Goal: Use online tool/utility: Utilize a website feature to perform a specific function

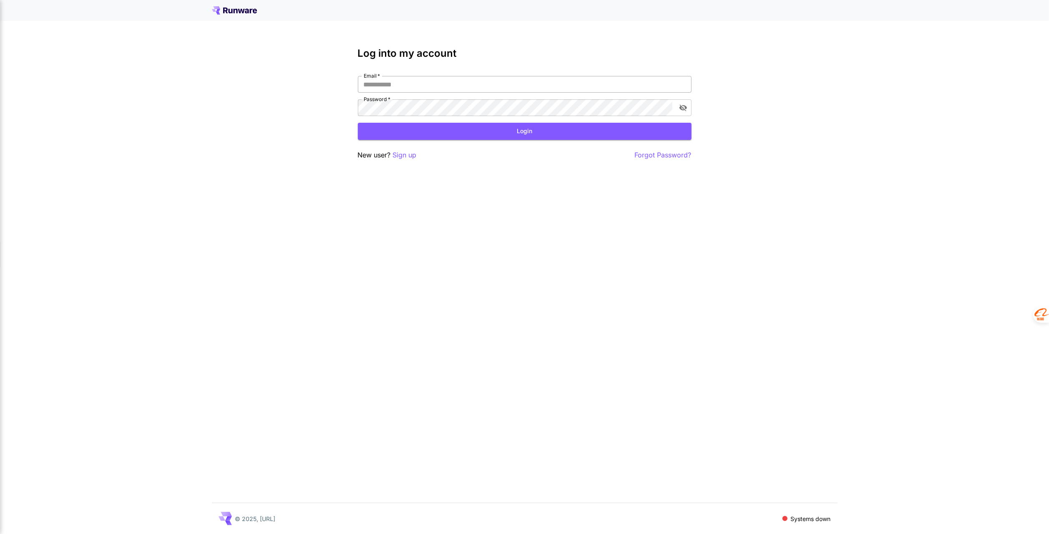
click at [395, 86] on input "Email   *" at bounding box center [525, 84] width 334 height 17
type input "**********"
click at [518, 132] on button "Login" at bounding box center [525, 131] width 334 height 17
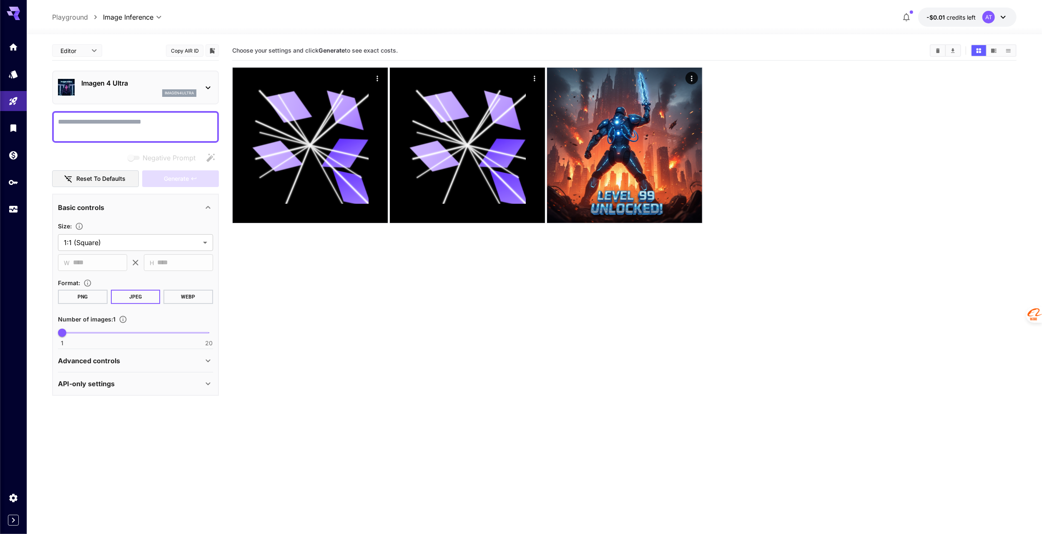
click at [209, 87] on icon at bounding box center [208, 87] width 5 height 3
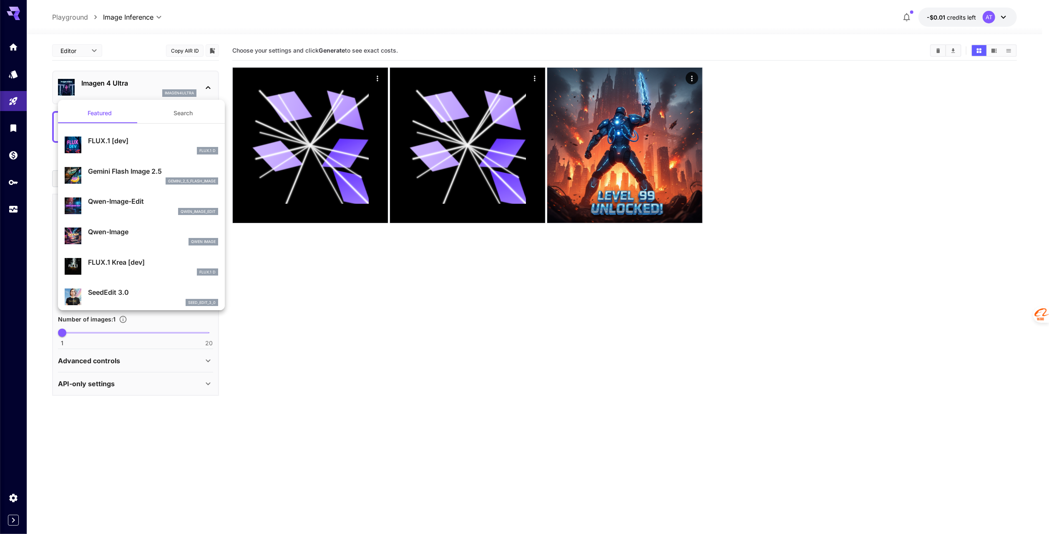
click at [368, 346] on div at bounding box center [524, 267] width 1049 height 534
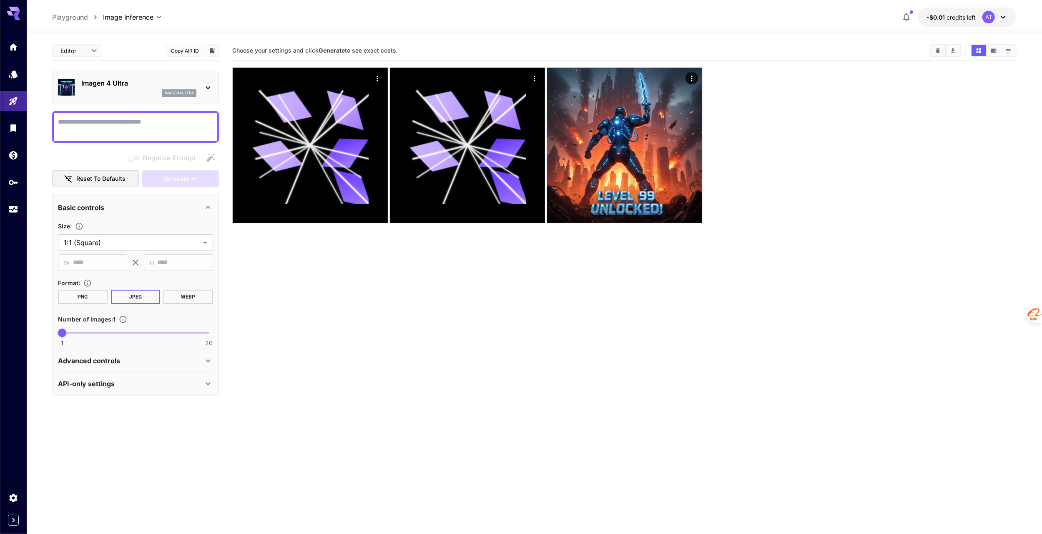
click at [97, 126] on textarea "Negative Prompt" at bounding box center [135, 127] width 155 height 20
paste textarea "**********"
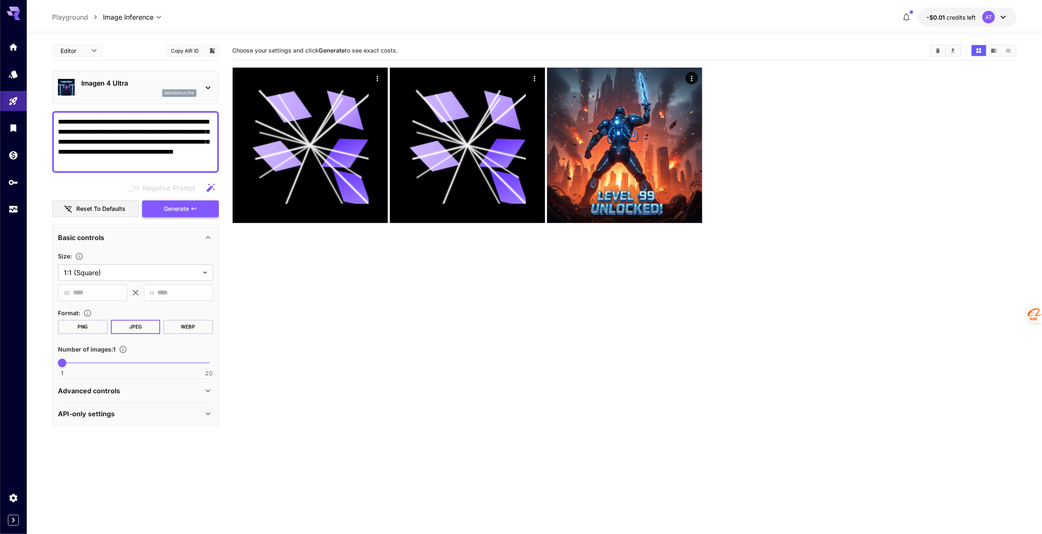
click at [186, 209] on span "Generate" at bounding box center [176, 209] width 25 height 10
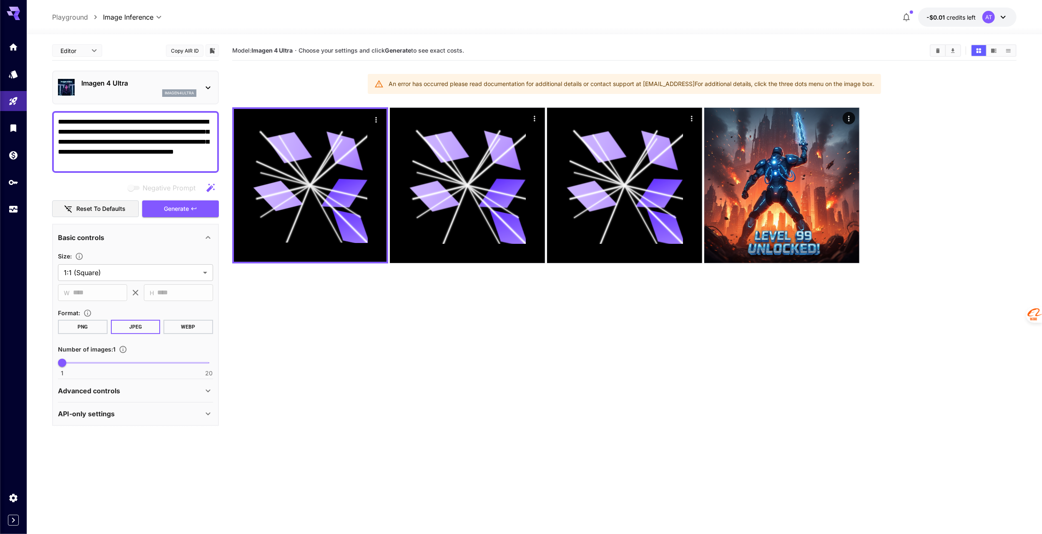
click at [133, 153] on textarea "**********" at bounding box center [135, 142] width 155 height 50
paste textarea "**********"
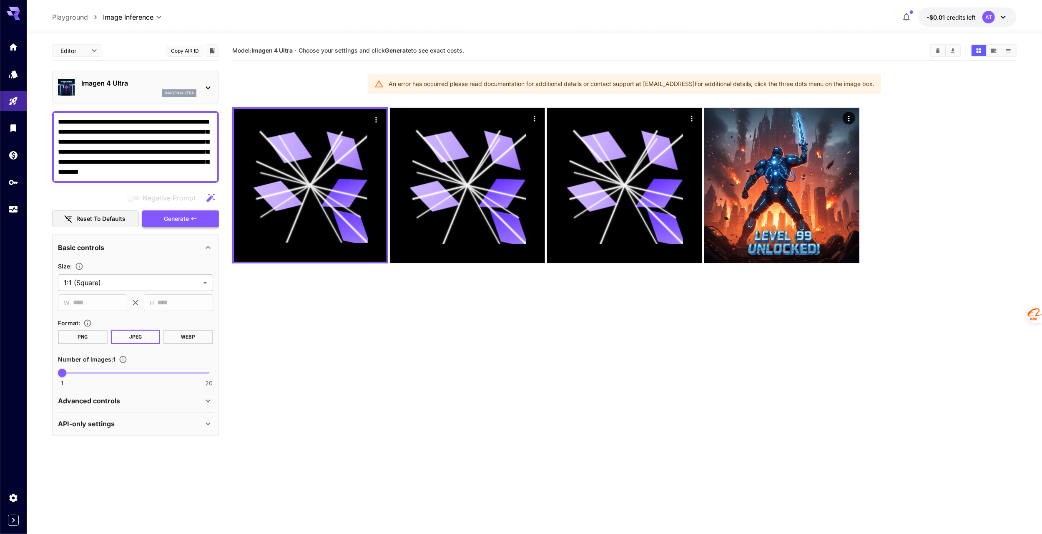
click at [171, 218] on span "Generate" at bounding box center [176, 219] width 25 height 10
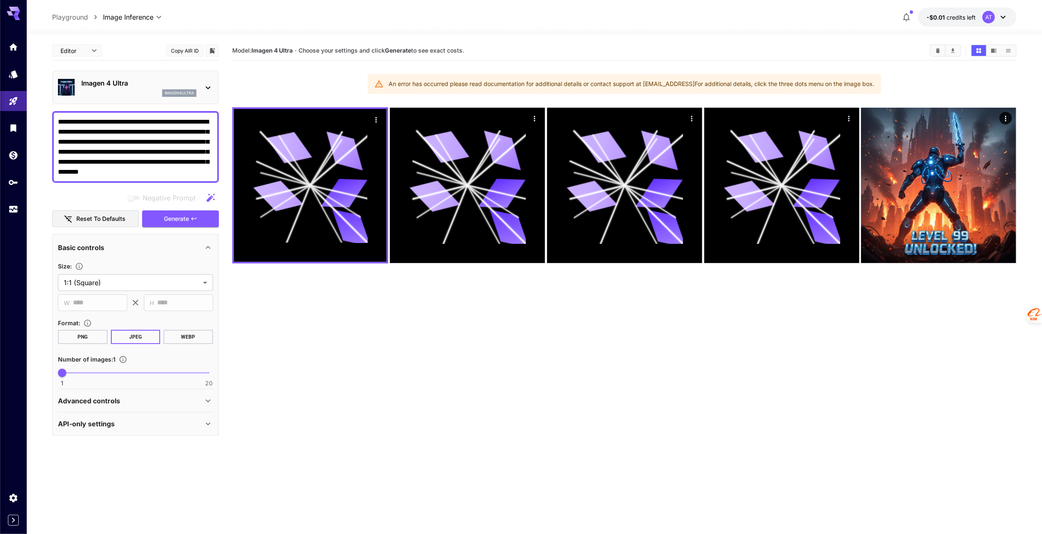
click at [107, 157] on textarea "**********" at bounding box center [135, 147] width 155 height 60
paste textarea "**********"
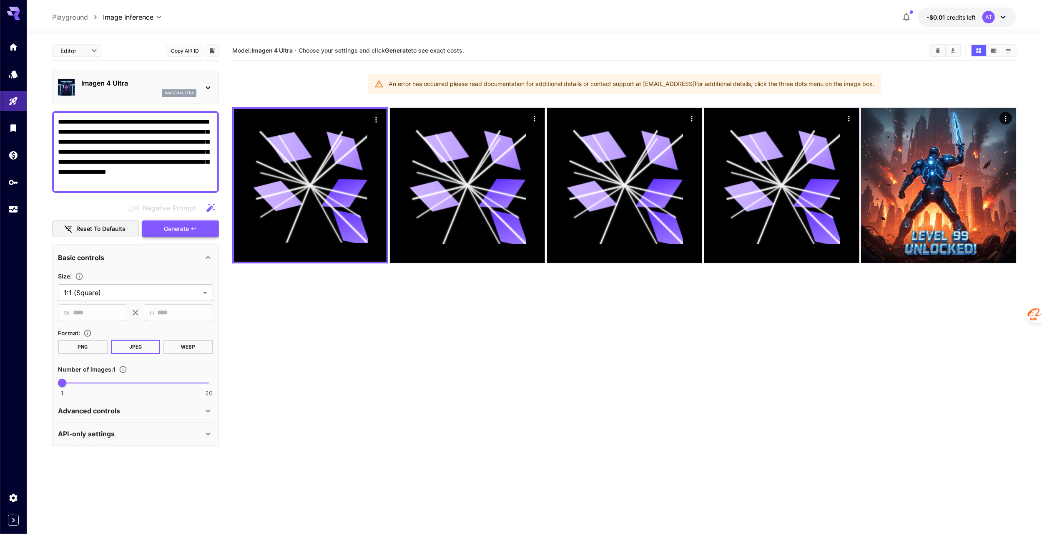
type textarea "**********"
click at [171, 229] on span "Generate" at bounding box center [176, 229] width 25 height 10
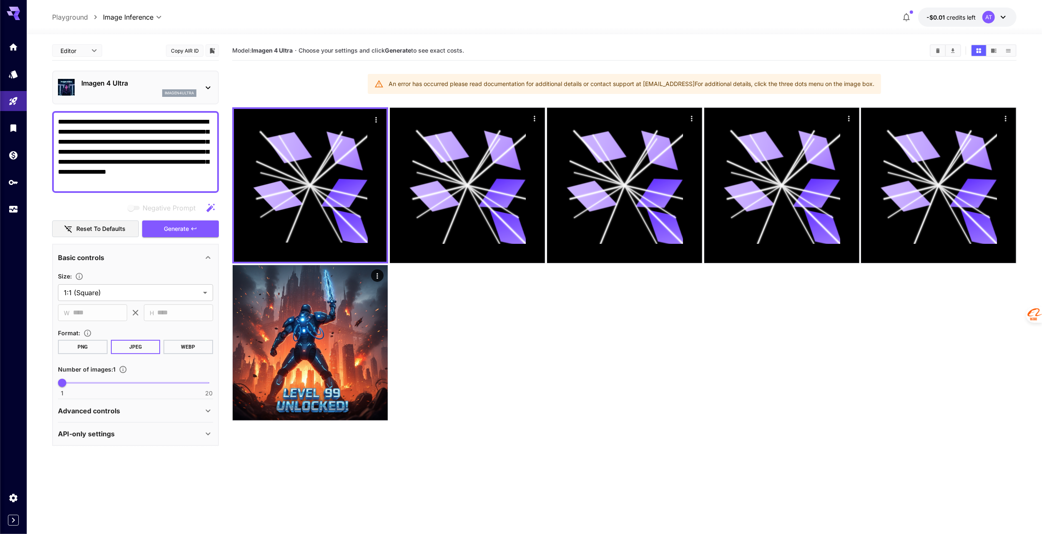
click at [977, 18] on button "-$0.01 credits left AT" at bounding box center [968, 17] width 98 height 19
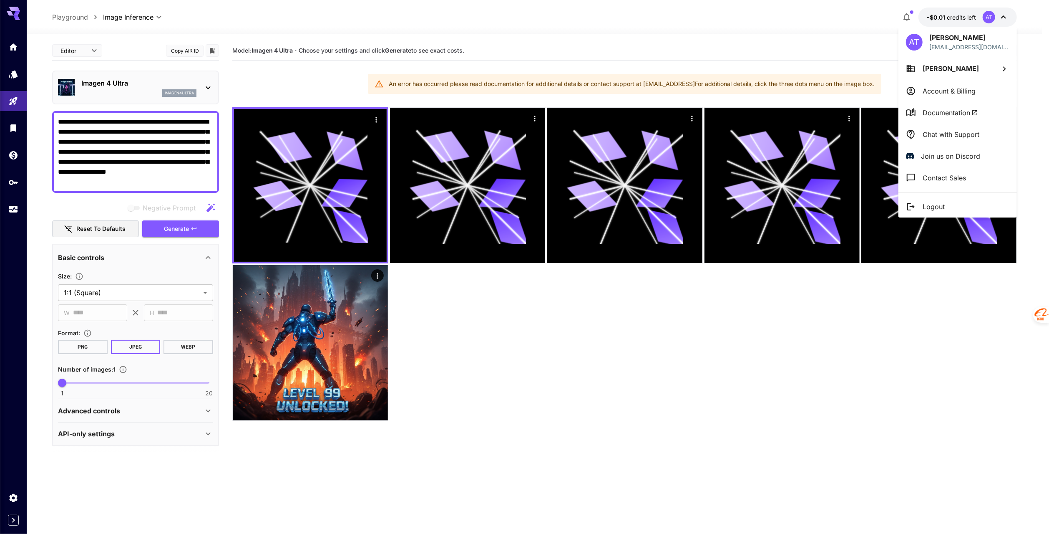
click at [212, 87] on div at bounding box center [524, 267] width 1049 height 534
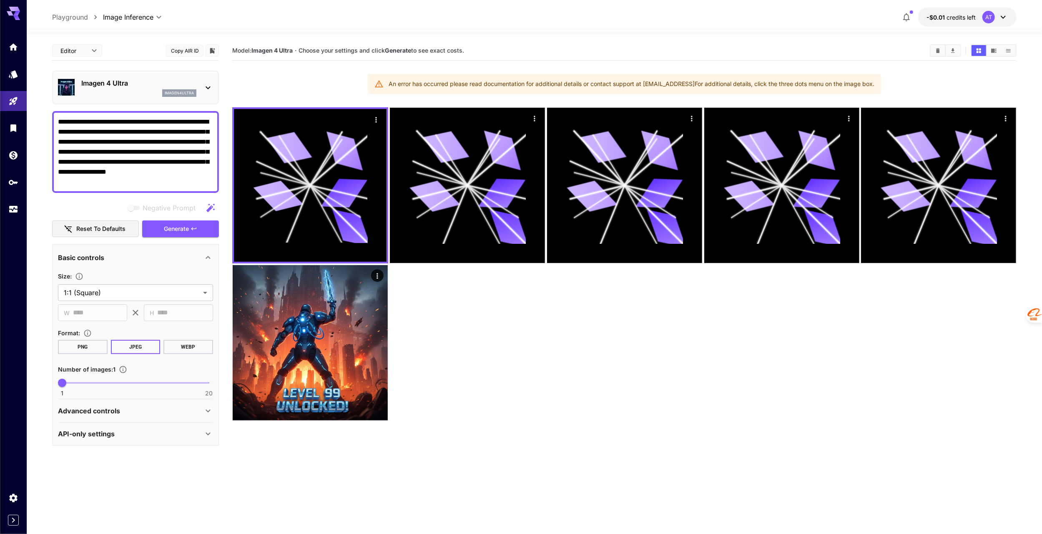
click at [207, 82] on div at bounding box center [208, 87] width 10 height 10
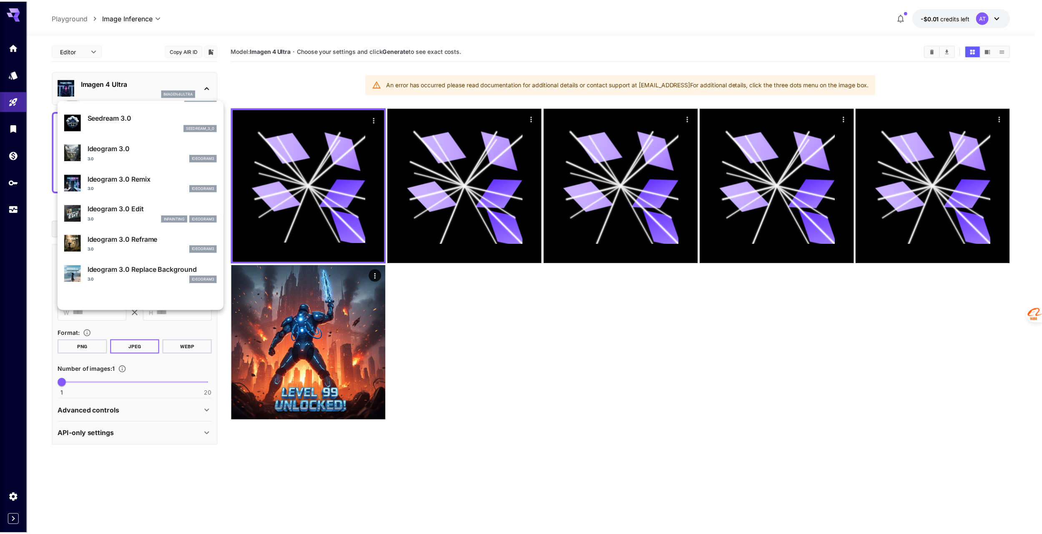
scroll to position [209, 0]
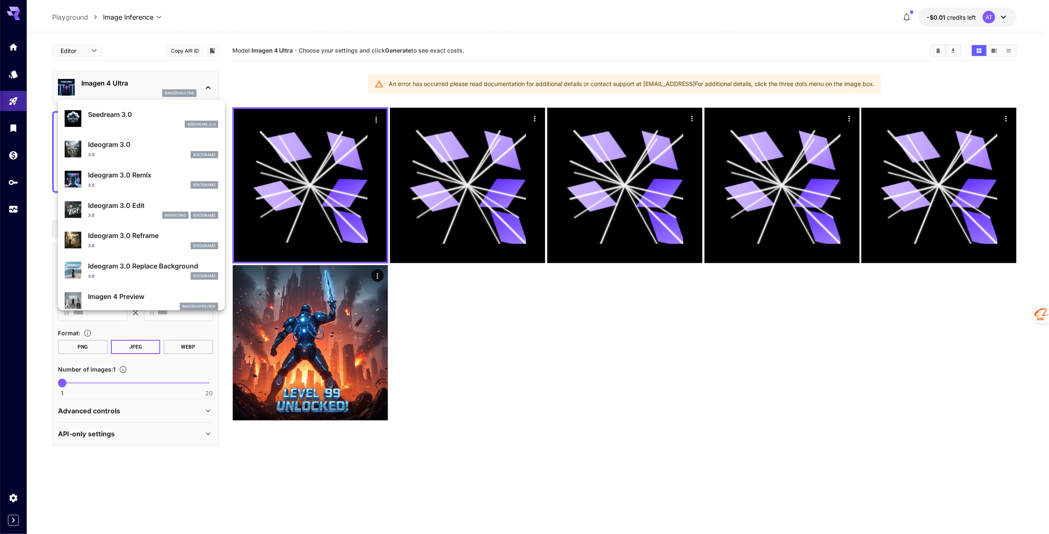
click at [14, 154] on div at bounding box center [524, 267] width 1049 height 534
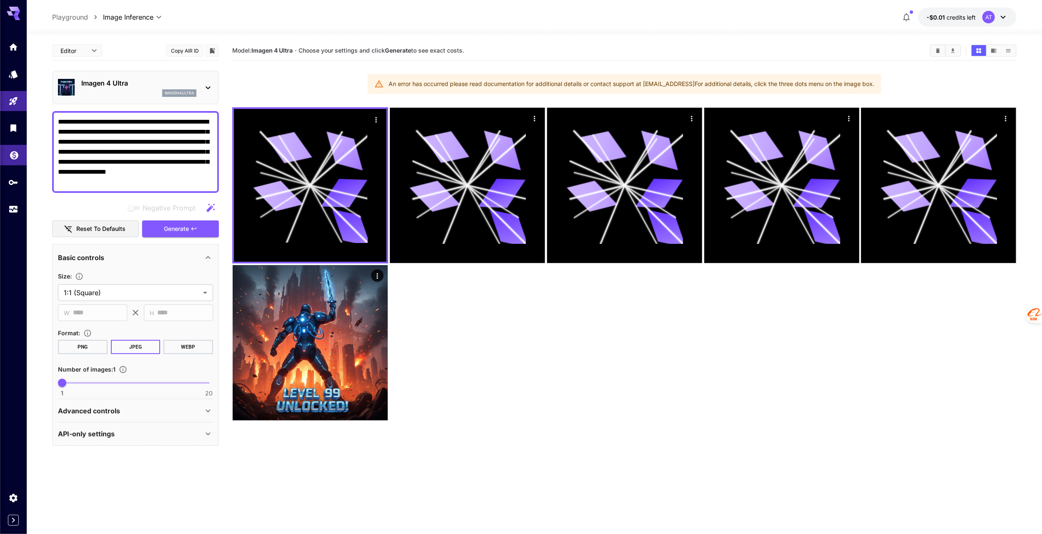
click at [11, 158] on icon "Wallet" at bounding box center [14, 153] width 10 height 10
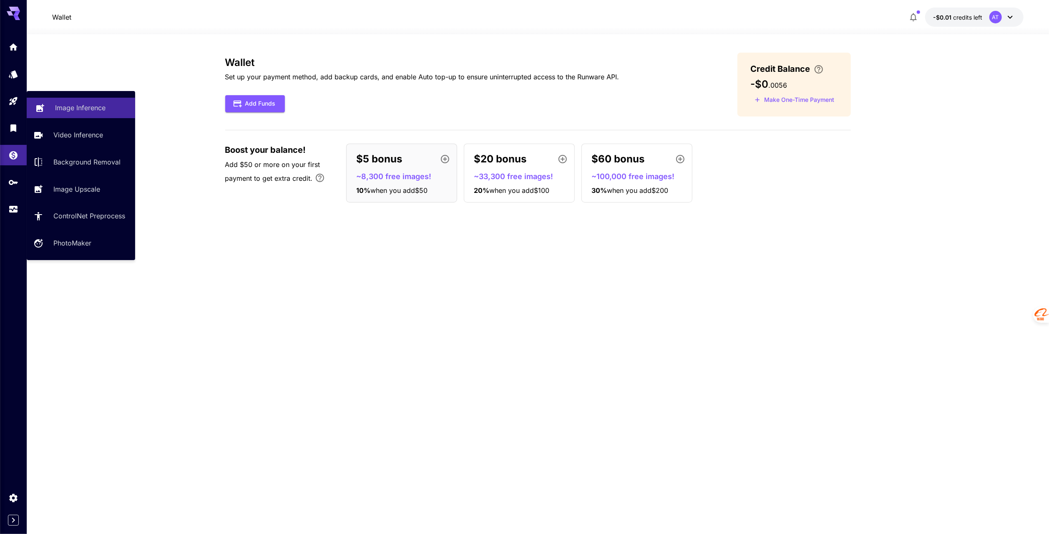
click at [102, 102] on link "Image Inference" at bounding box center [81, 108] width 108 height 20
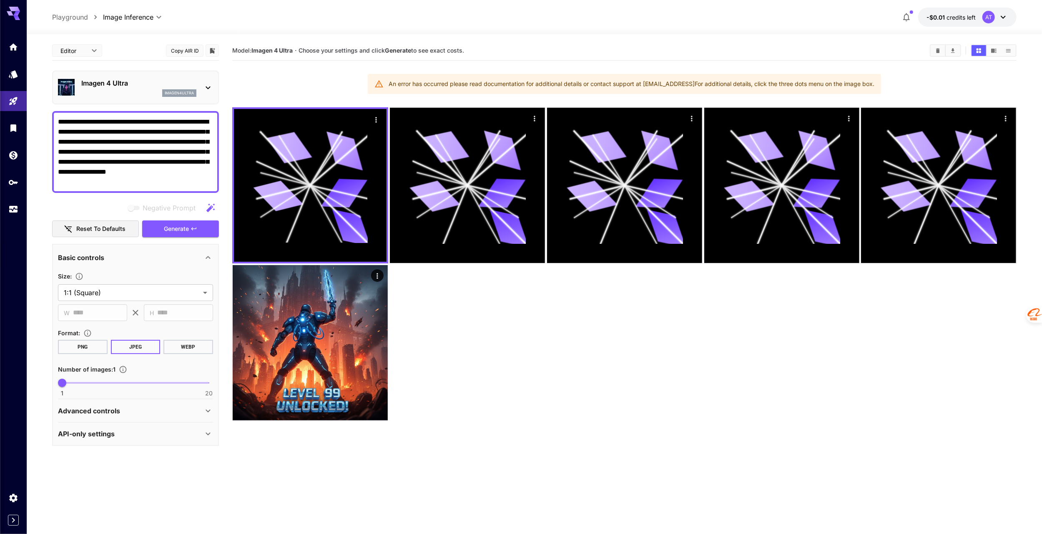
click at [125, 410] on div "Advanced controls" at bounding box center [130, 410] width 145 height 10
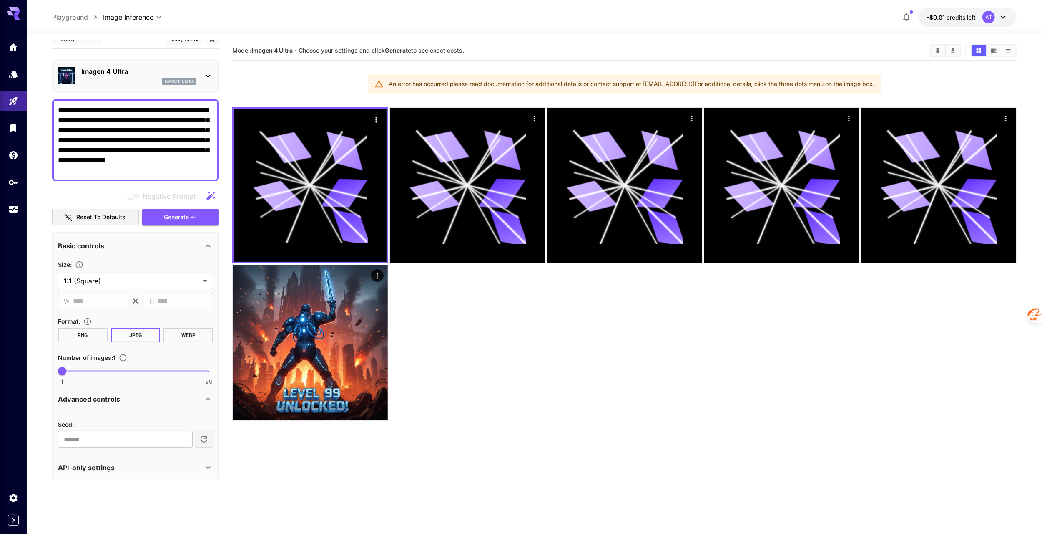
scroll to position [17, 0]
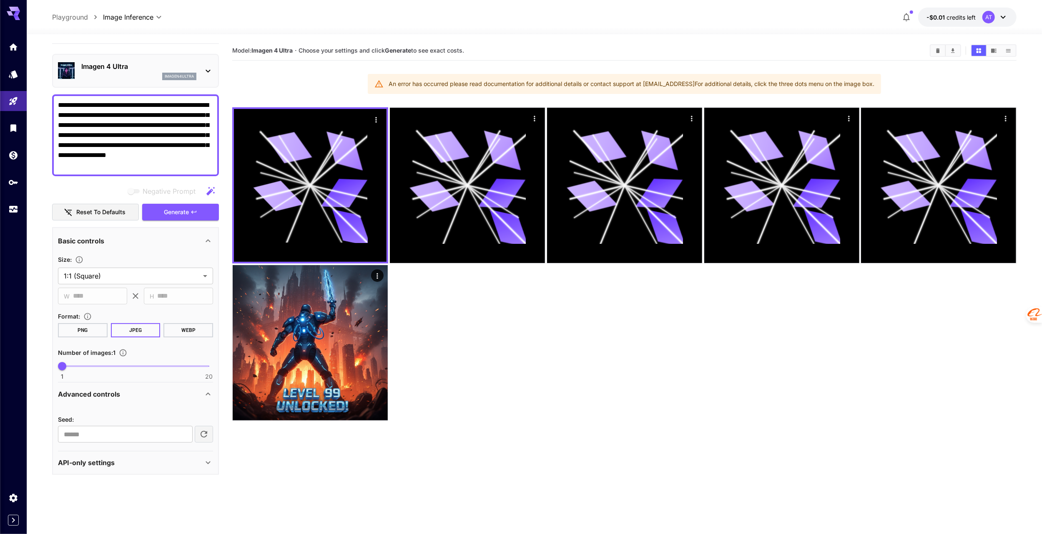
click at [141, 467] on div "API-only settings" at bounding box center [135, 462] width 155 height 20
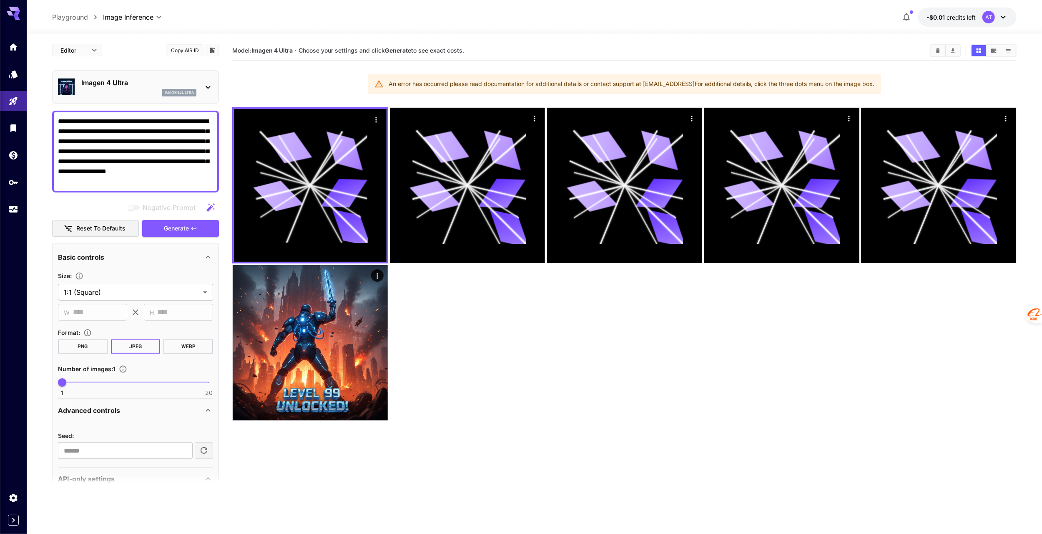
scroll to position [0, 0]
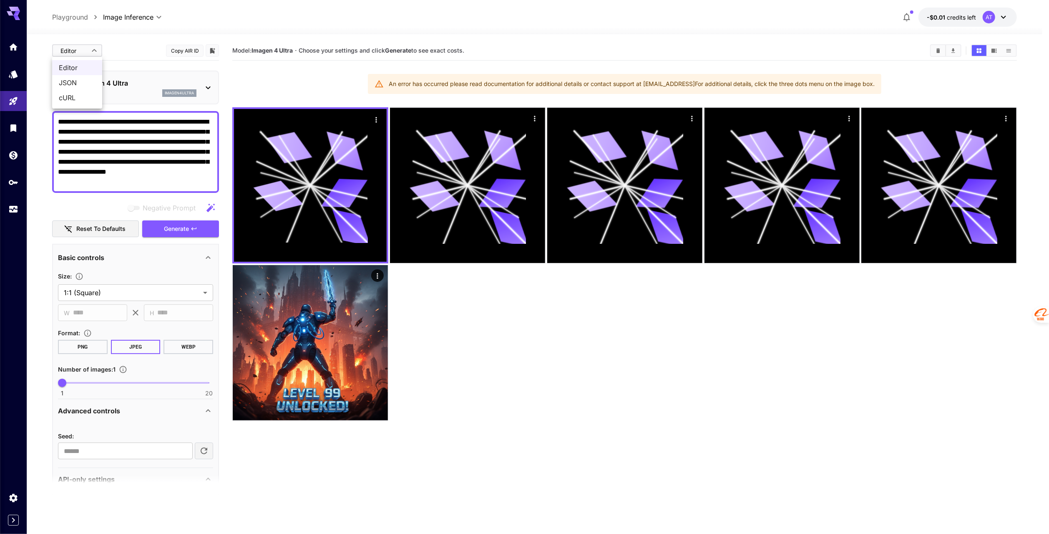
click at [126, 49] on div at bounding box center [524, 267] width 1049 height 534
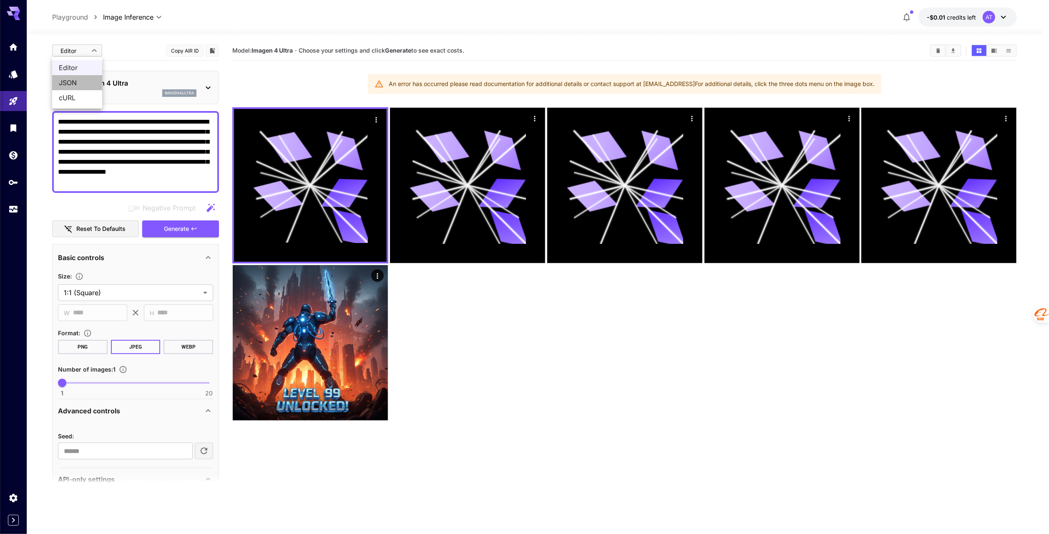
click at [86, 90] on ul "Editor JSON cURL" at bounding box center [77, 83] width 50 height 52
click at [83, 88] on li "JSON" at bounding box center [77, 82] width 50 height 15
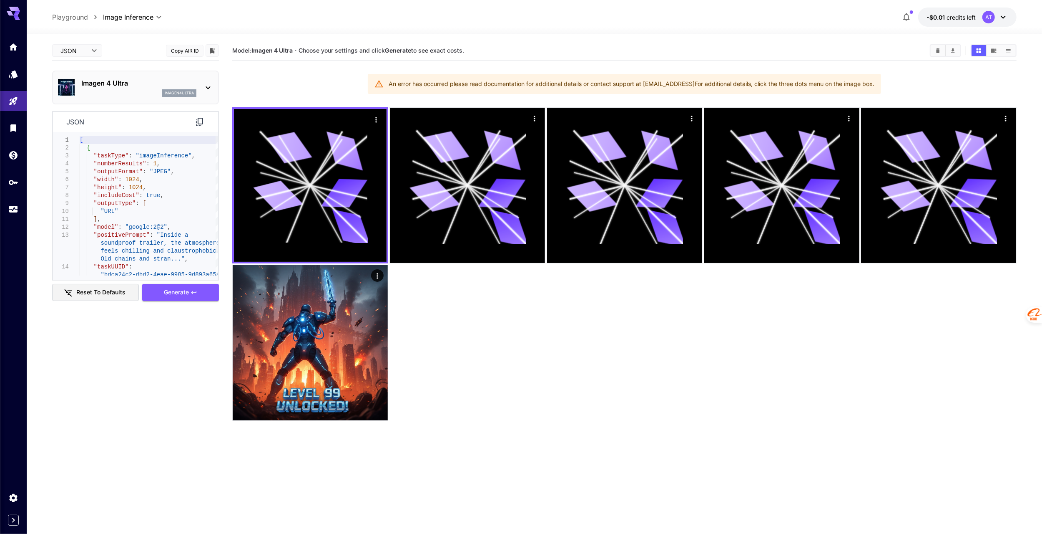
click at [100, 56] on div "JSON **** ​" at bounding box center [77, 50] width 50 height 13
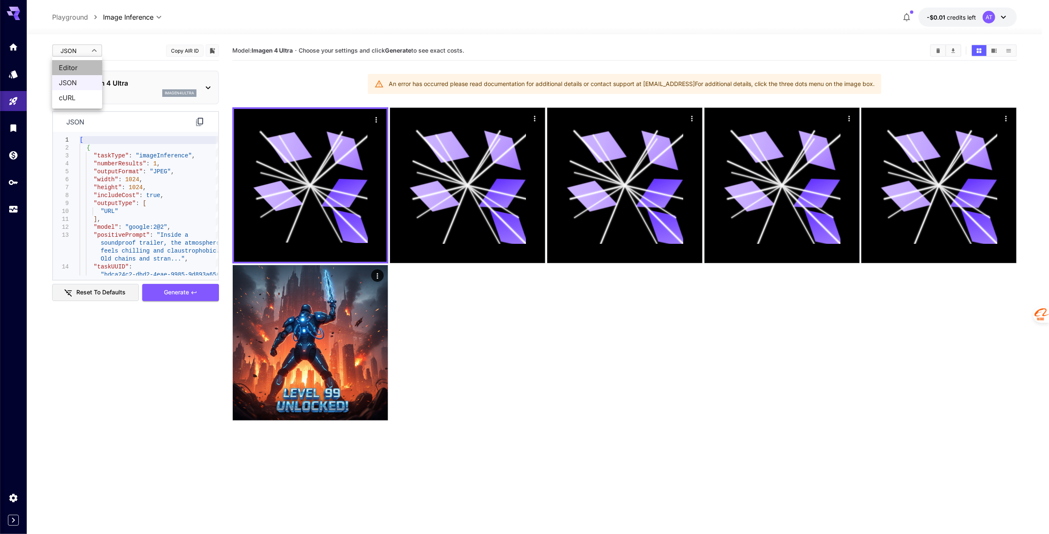
click at [88, 64] on span "Editor" at bounding box center [77, 68] width 37 height 10
type input "****"
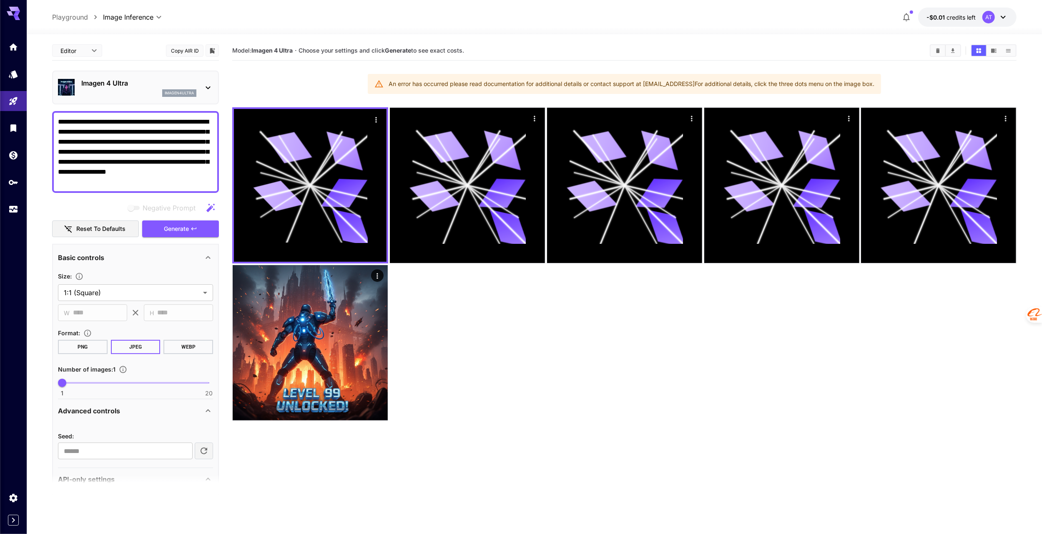
click at [122, 52] on div "Editor **** ​ Copy AIR ID" at bounding box center [135, 51] width 167 height 20
click at [16, 71] on icon "Models" at bounding box center [14, 73] width 9 height 8
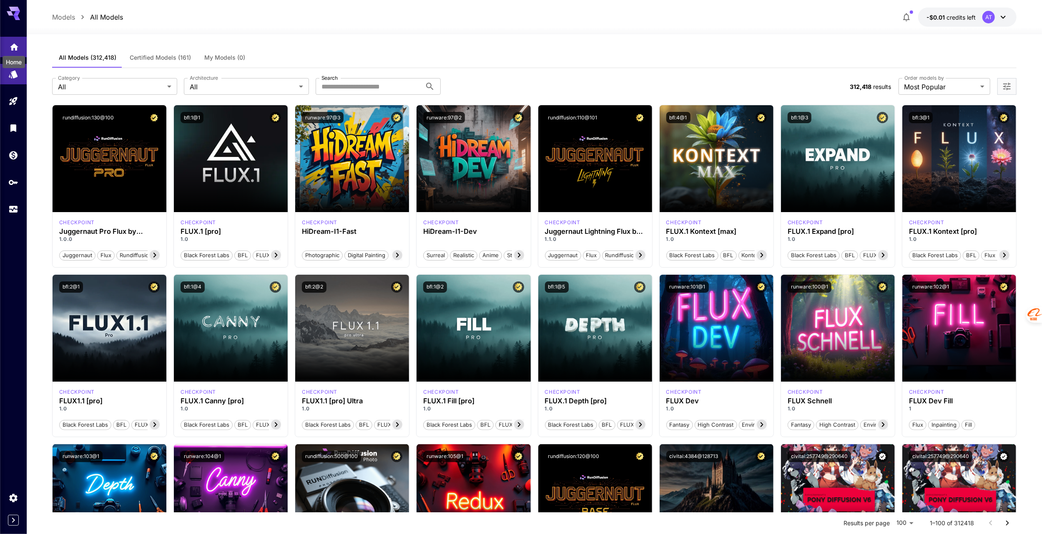
click at [12, 47] on icon "Home" at bounding box center [14, 44] width 8 height 7
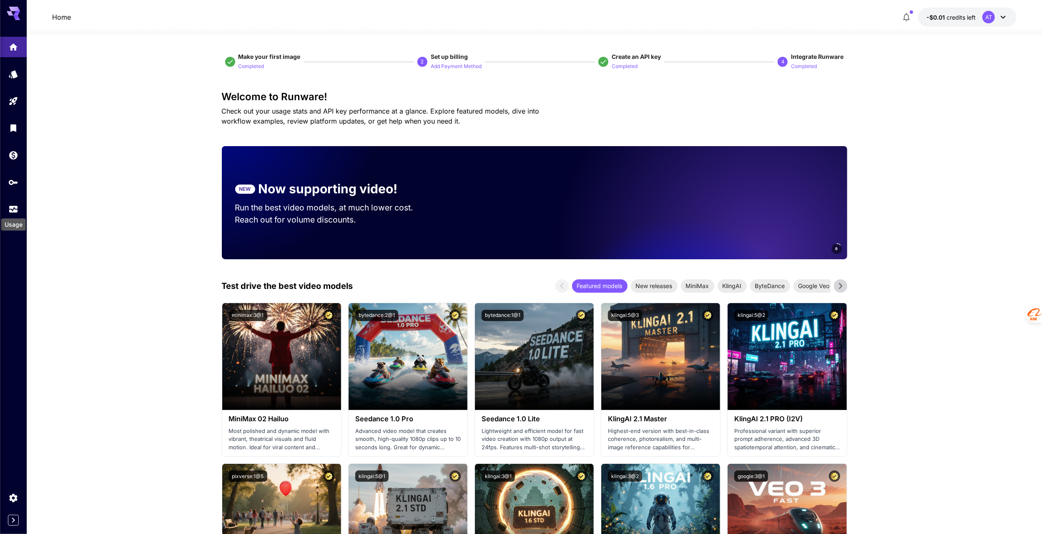
click at [13, 215] on div "Usage" at bounding box center [13, 221] width 26 height 19
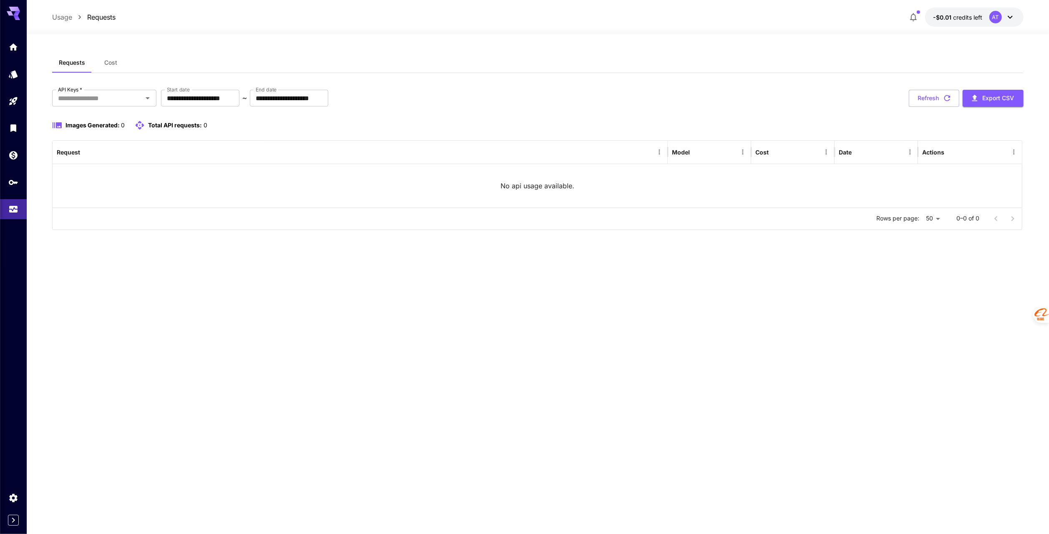
click at [113, 60] on span "Cost" at bounding box center [110, 63] width 13 height 8
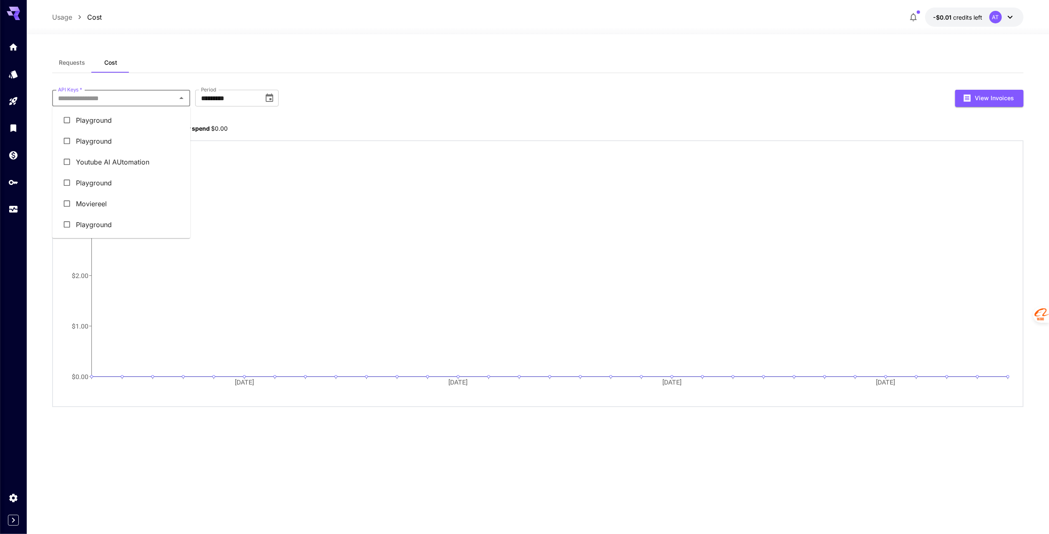
click at [164, 95] on input "API Keys   *" at bounding box center [114, 98] width 119 height 12
click at [160, 163] on li "Youtube AI AUtomation" at bounding box center [121, 161] width 138 height 21
click at [320, 97] on icon "Choose date, selected date is Jul 31, 2025" at bounding box center [319, 98] width 10 height 10
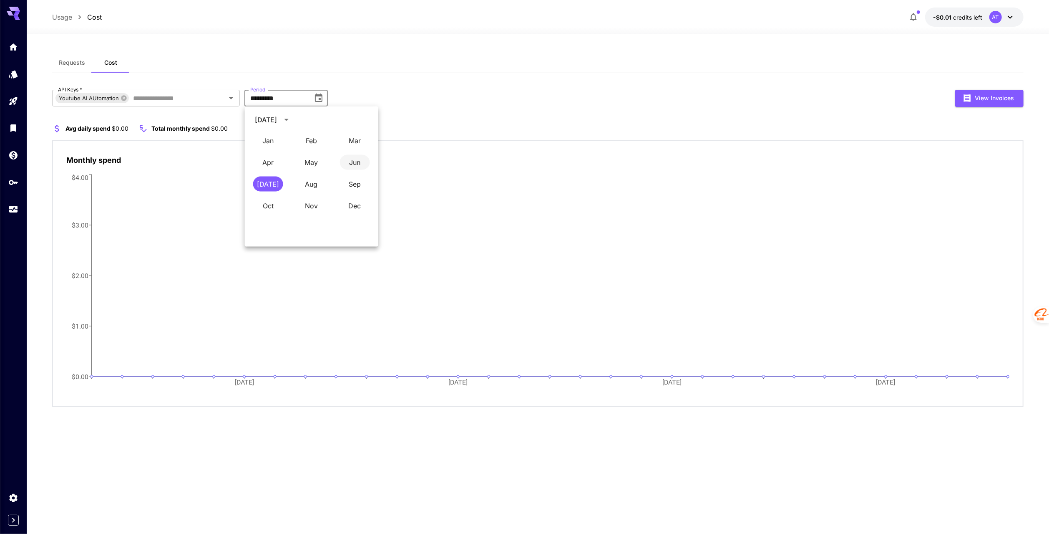
click at [355, 161] on button "Jun" at bounding box center [355, 162] width 30 height 15
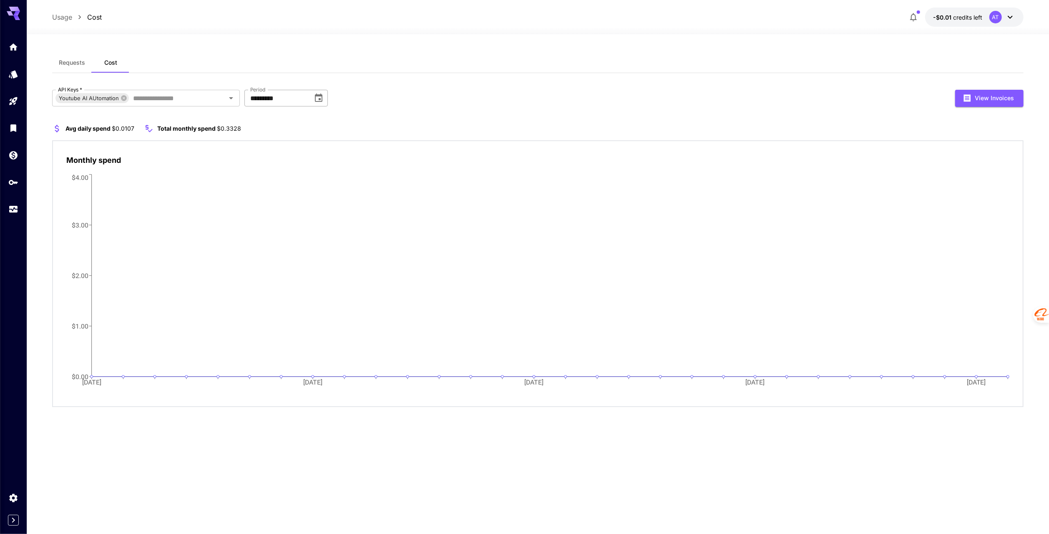
click at [315, 96] on icon "Choose date, selected date is Jun 30, 2025" at bounding box center [319, 97] width 8 height 8
click at [319, 160] on button "May" at bounding box center [311, 162] width 30 height 15
click at [232, 98] on icon "Open" at bounding box center [231, 98] width 4 height 2
click at [231, 96] on icon "Open" at bounding box center [231, 98] width 10 height 10
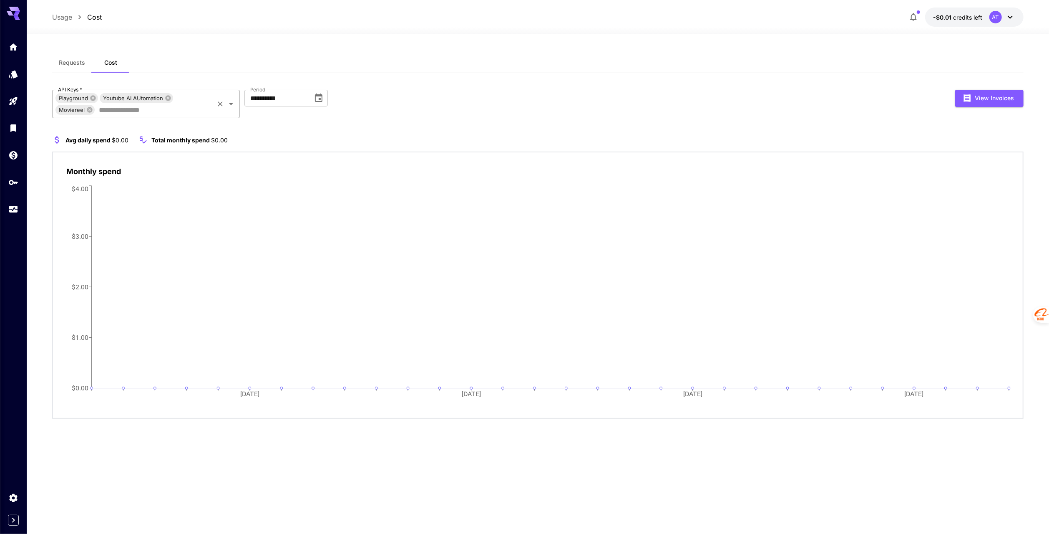
click at [231, 103] on icon "Open" at bounding box center [231, 104] width 10 height 10
click at [235, 104] on icon "Open" at bounding box center [231, 104] width 10 height 10
click at [234, 104] on icon "Open" at bounding box center [231, 104] width 10 height 10
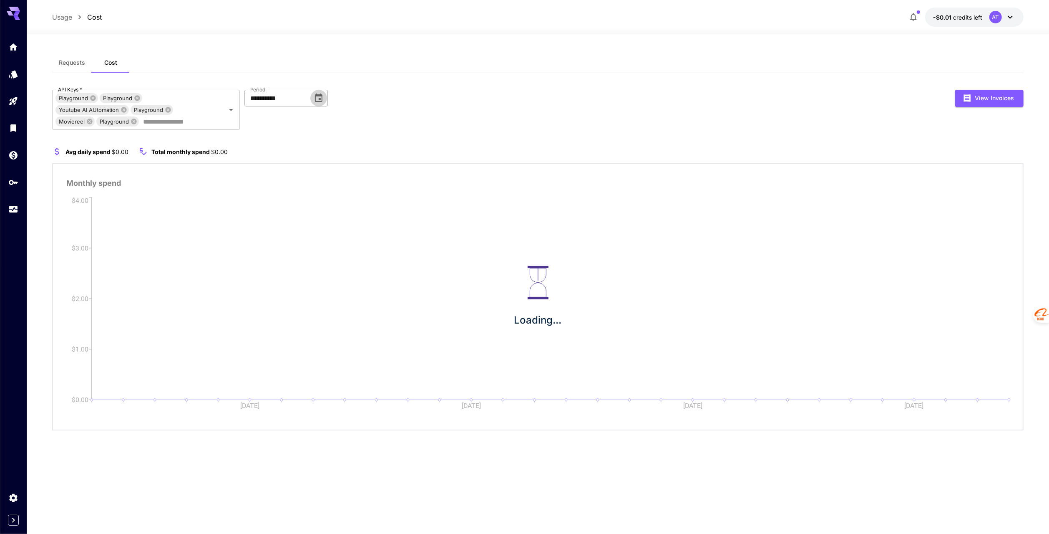
click at [315, 98] on icon "Choose date, selected date is Apr 30, 2025" at bounding box center [319, 98] width 10 height 10
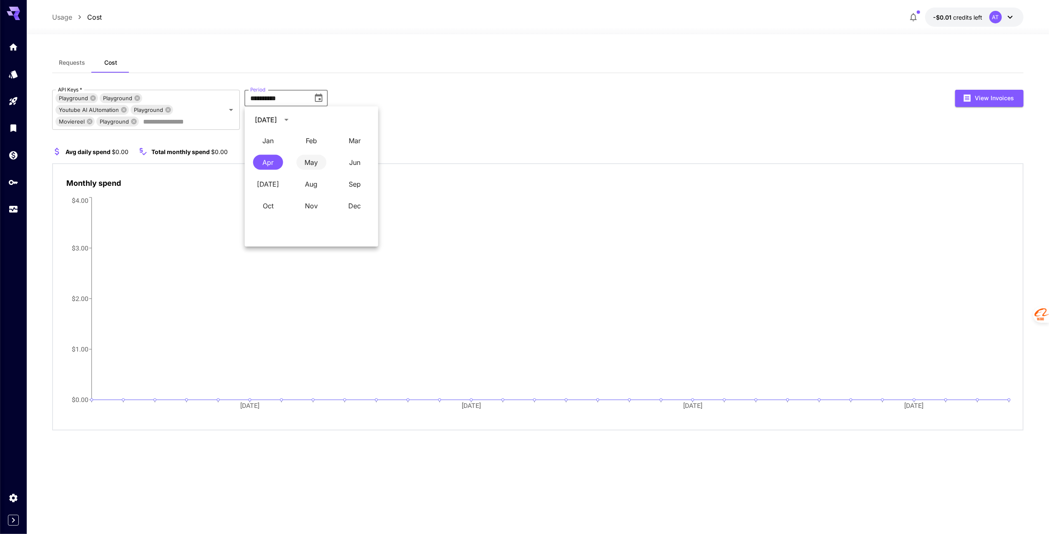
click at [310, 164] on button "May" at bounding box center [311, 162] width 30 height 15
click at [320, 98] on icon "Choose date, selected date is Apr 30, 2025" at bounding box center [319, 97] width 8 height 8
click at [352, 163] on button "Jun" at bounding box center [355, 162] width 30 height 15
type input "*********"
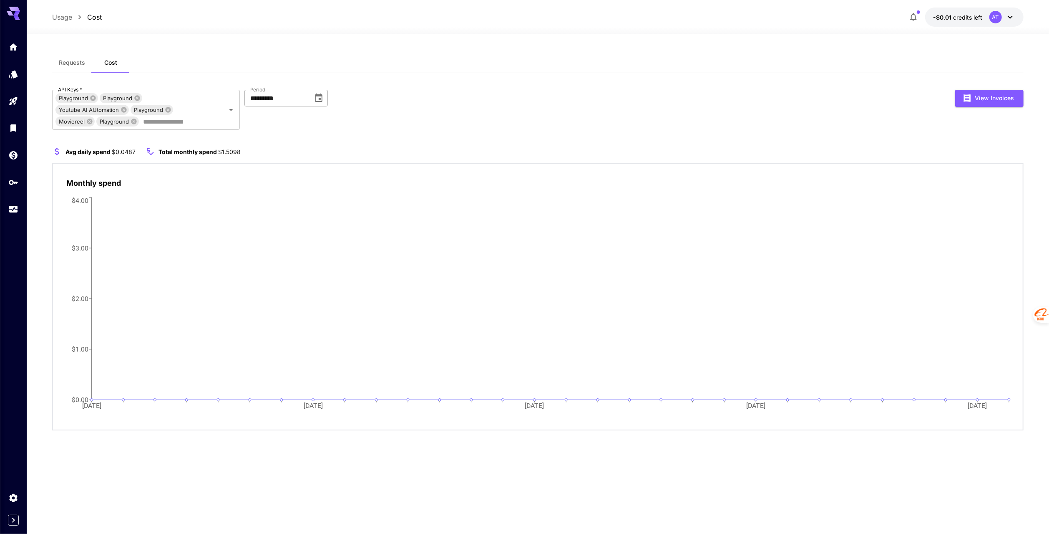
click at [320, 100] on icon "Choose date, selected date is Jun 30, 2025" at bounding box center [319, 97] width 8 height 8
click at [267, 186] on button "Jul" at bounding box center [268, 183] width 30 height 15
click at [994, 97] on button "View Invoices" at bounding box center [989, 98] width 68 height 17
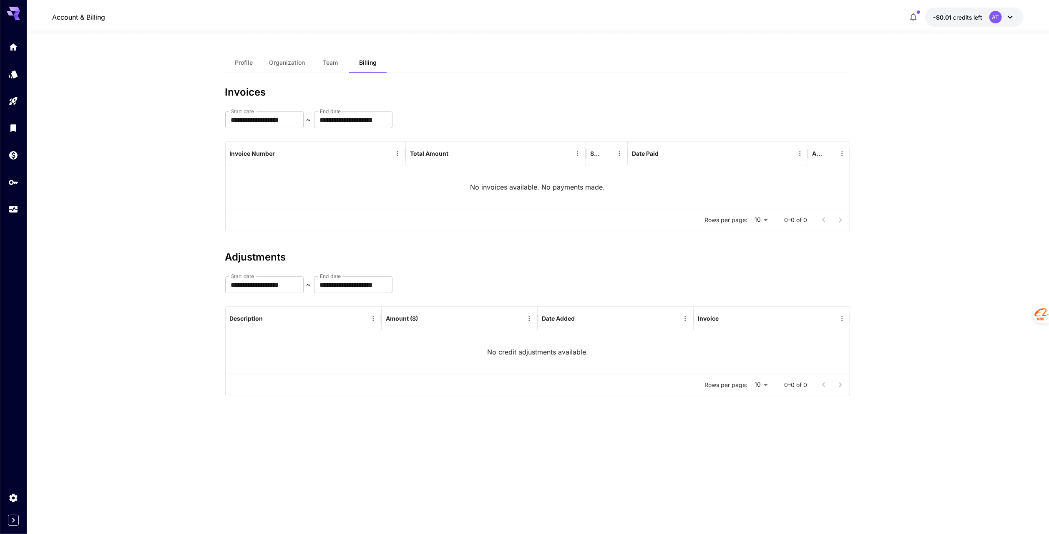
click at [239, 63] on span "Profile" at bounding box center [244, 63] width 18 height 8
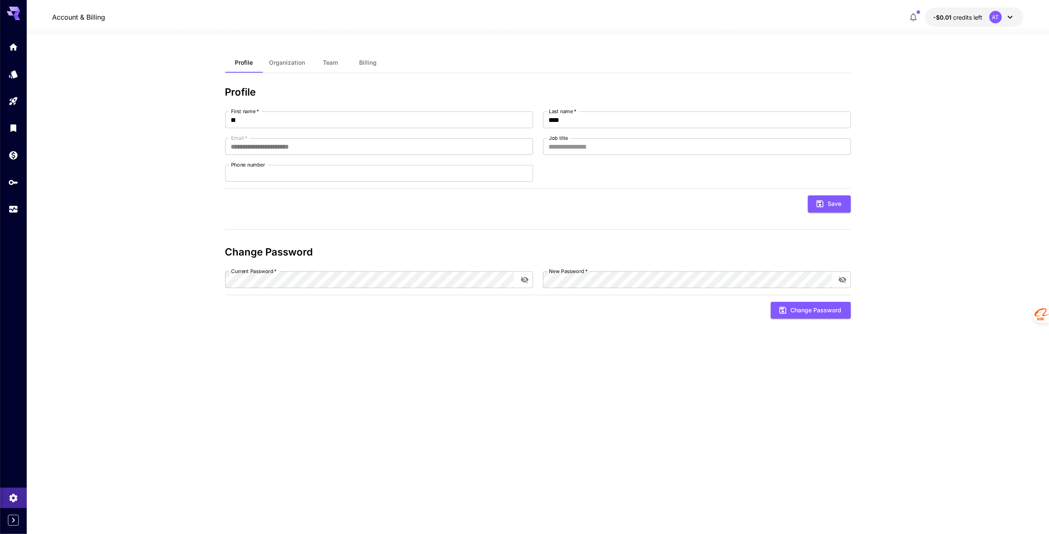
click at [986, 16] on button "-$0.01 credits left AT" at bounding box center [974, 17] width 98 height 19
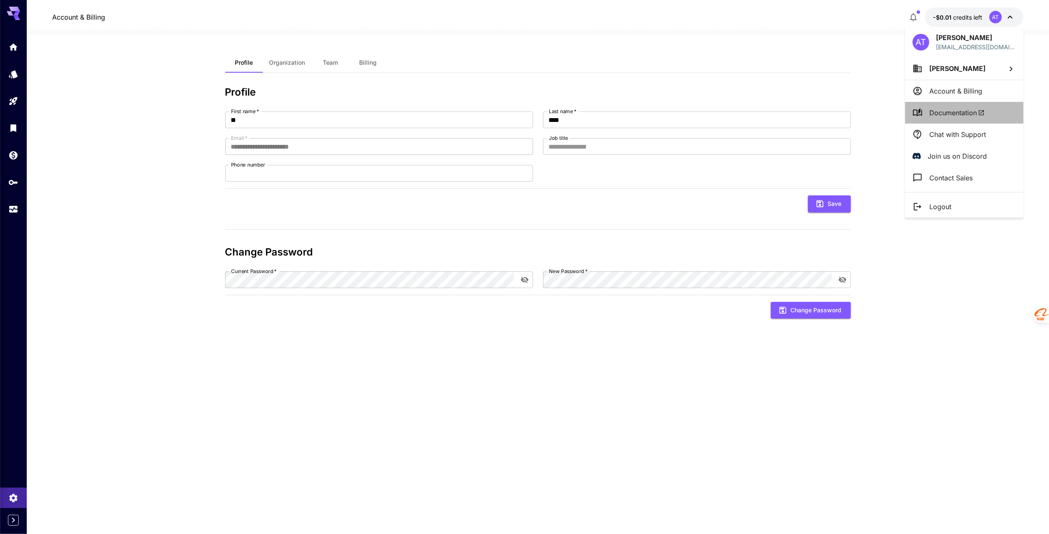
click at [959, 110] on span "Documentation" at bounding box center [956, 113] width 55 height 10
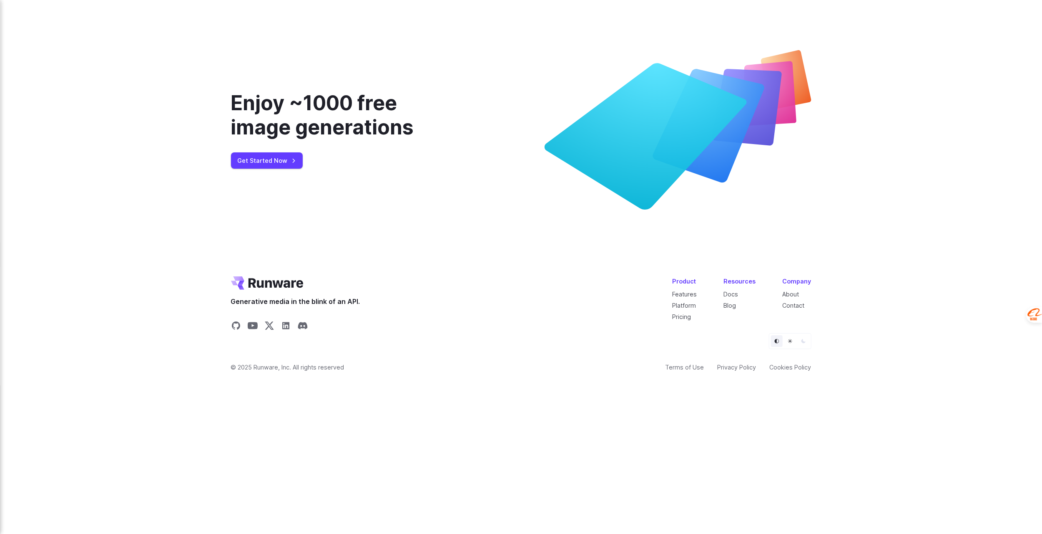
scroll to position [3025, 0]
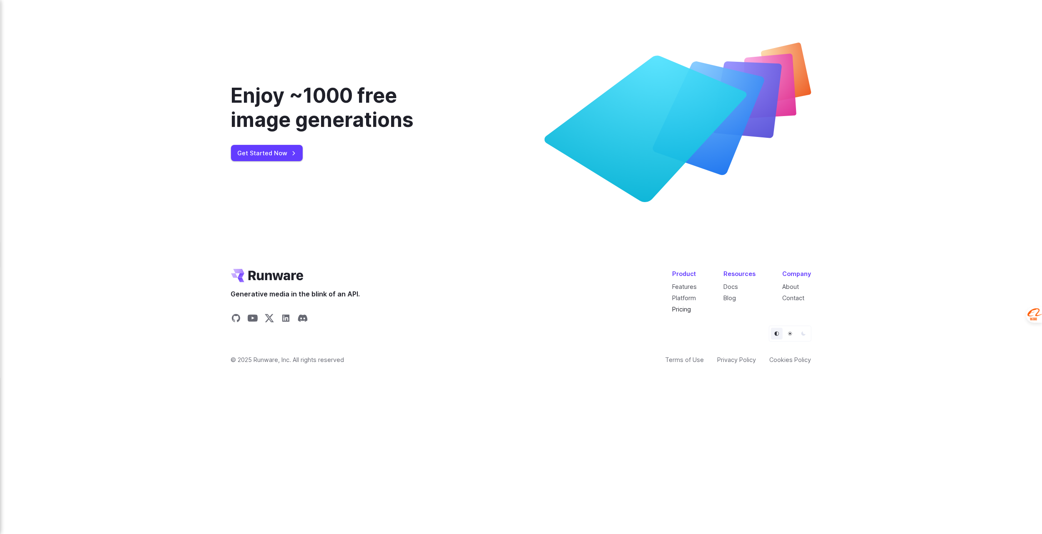
click at [690, 312] on link "Pricing" at bounding box center [682, 308] width 19 height 7
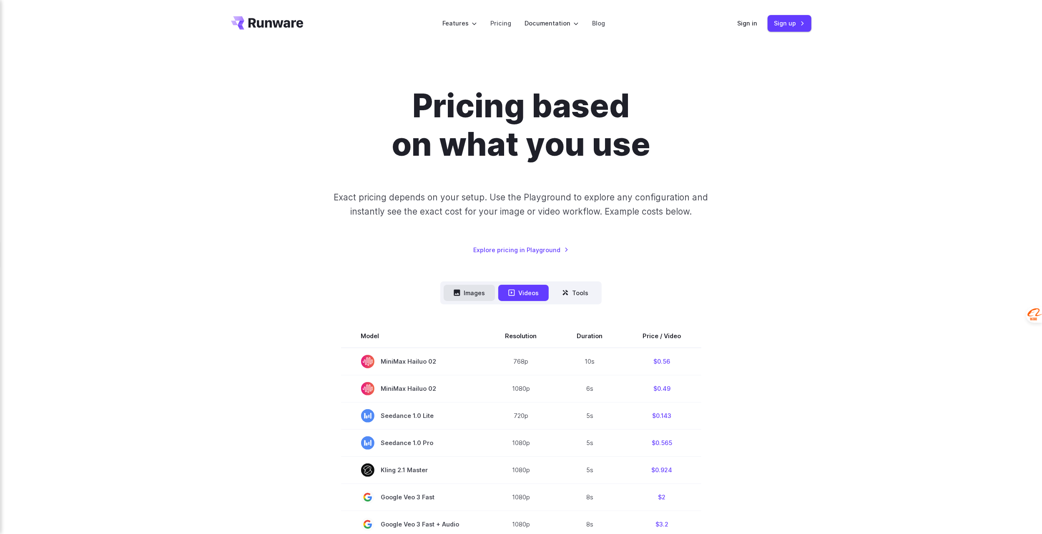
click at [471, 291] on button "Images" at bounding box center [469, 293] width 51 height 16
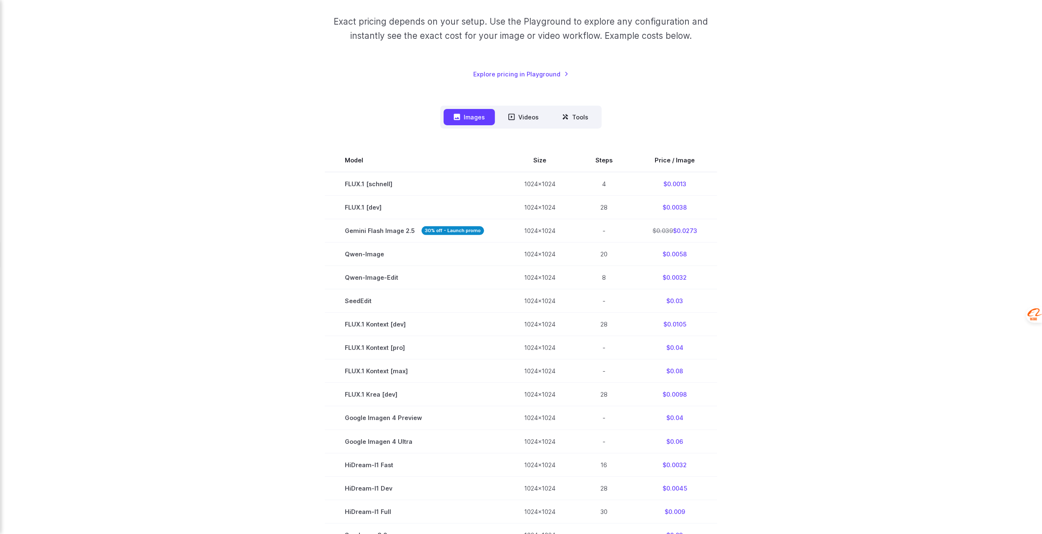
scroll to position [125, 0]
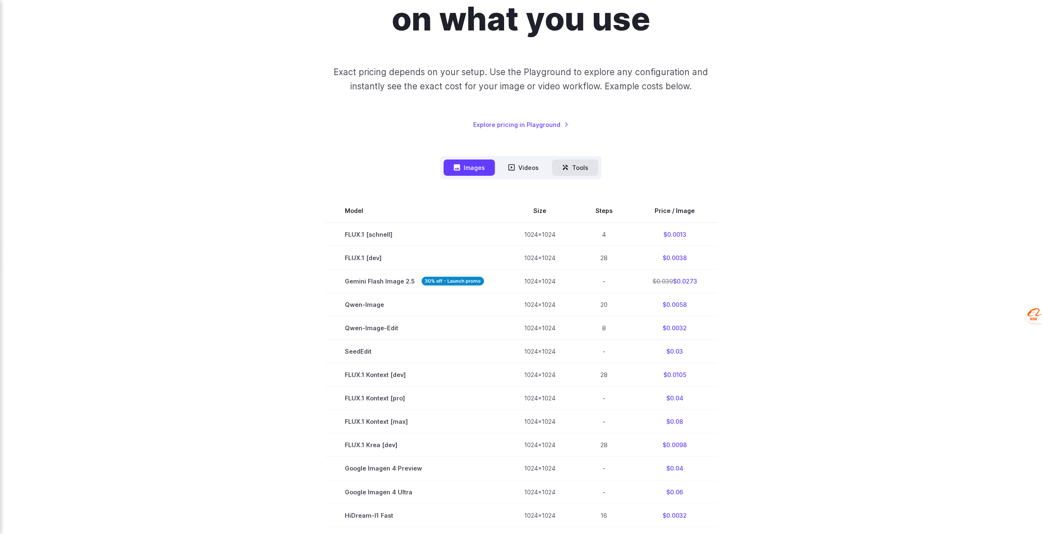
click at [582, 168] on button "Tools" at bounding box center [575, 167] width 46 height 16
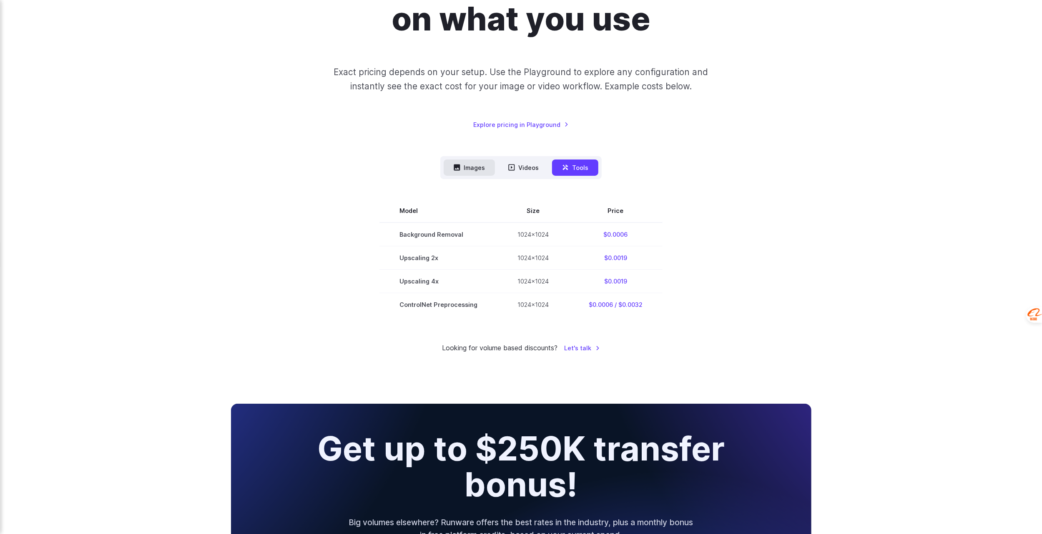
click at [464, 170] on button "Images" at bounding box center [469, 167] width 51 height 16
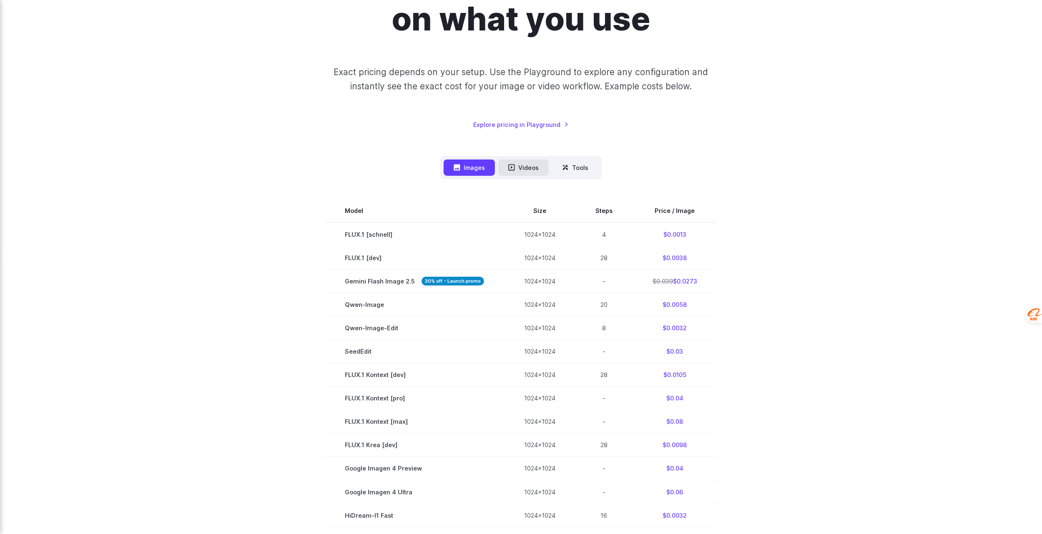
click at [529, 169] on button "Videos" at bounding box center [524, 167] width 50 height 16
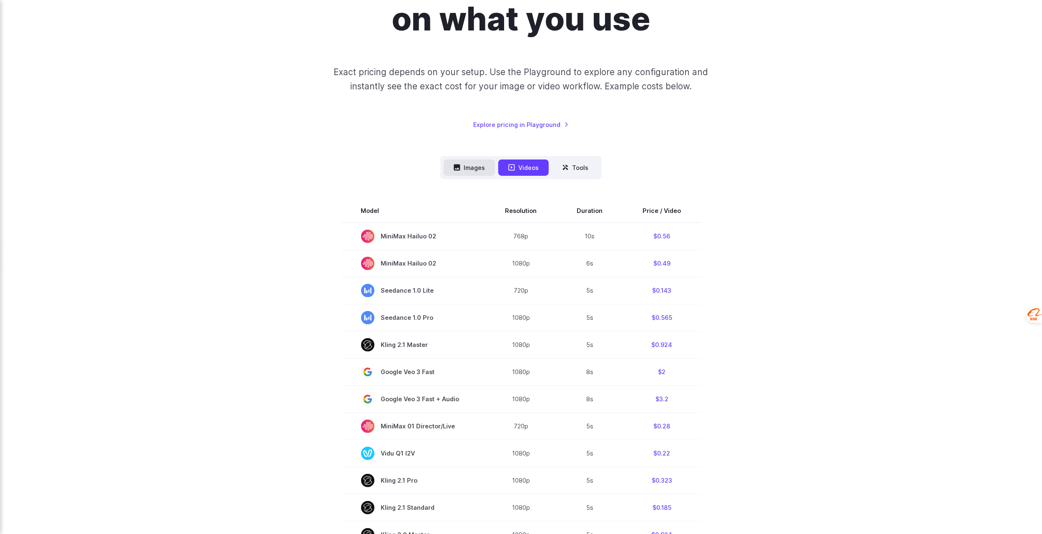
click at [475, 167] on button "Images" at bounding box center [469, 167] width 51 height 16
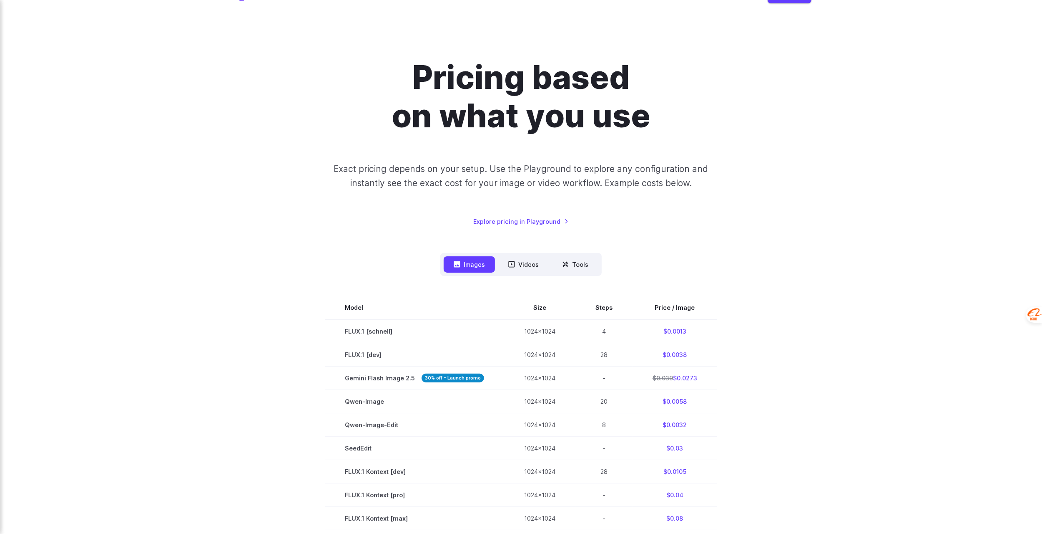
scroll to position [42, 0]
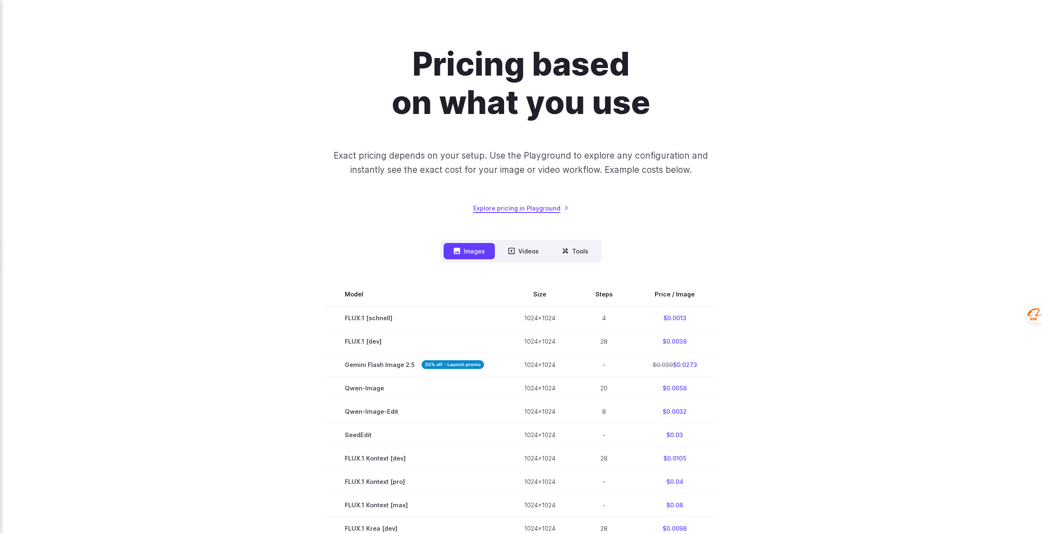
click at [551, 208] on link "Explore pricing in Playground" at bounding box center [521, 208] width 96 height 10
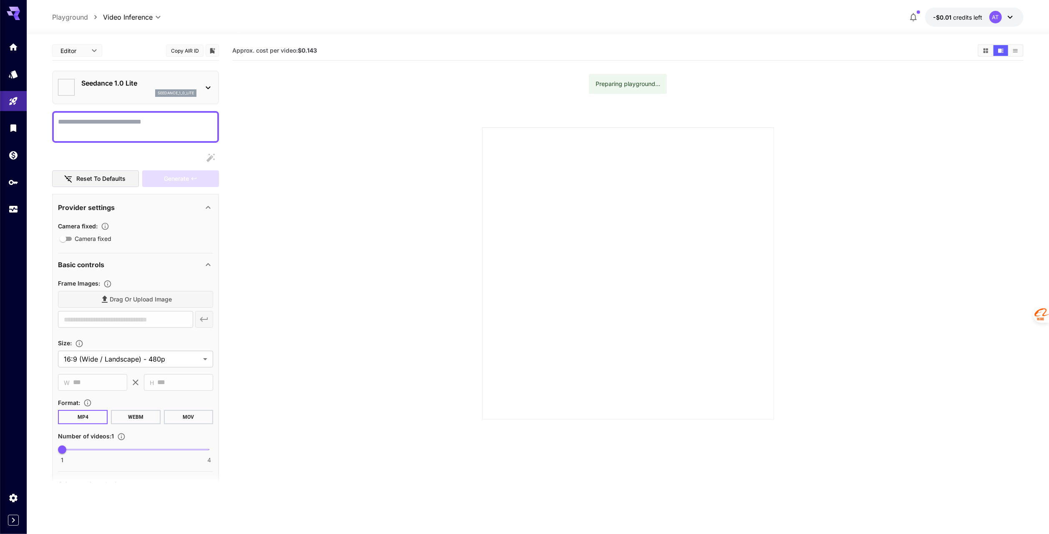
type input "*"
type input "**"
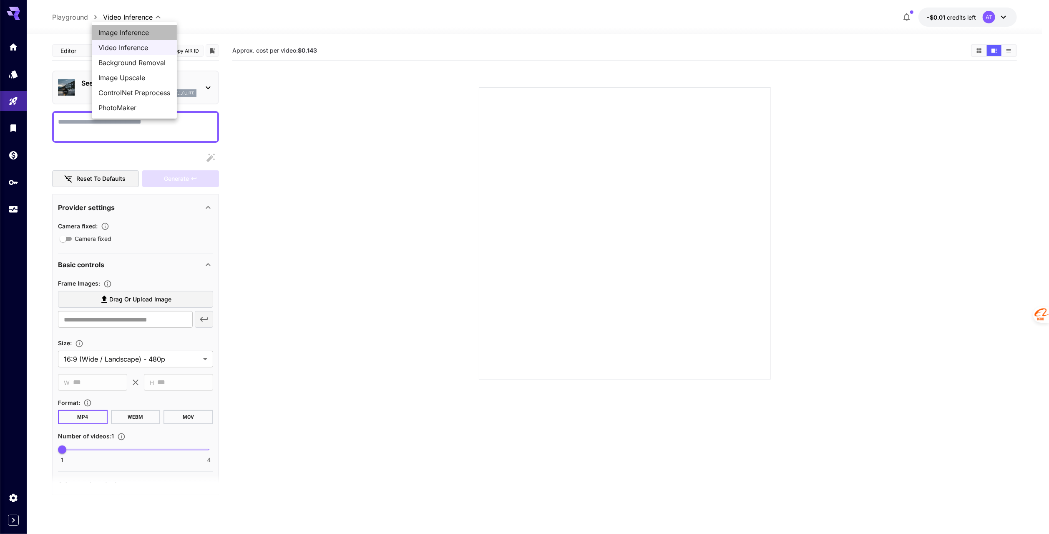
click at [148, 35] on span "Image Inference" at bounding box center [134, 33] width 72 height 10
type input "**********"
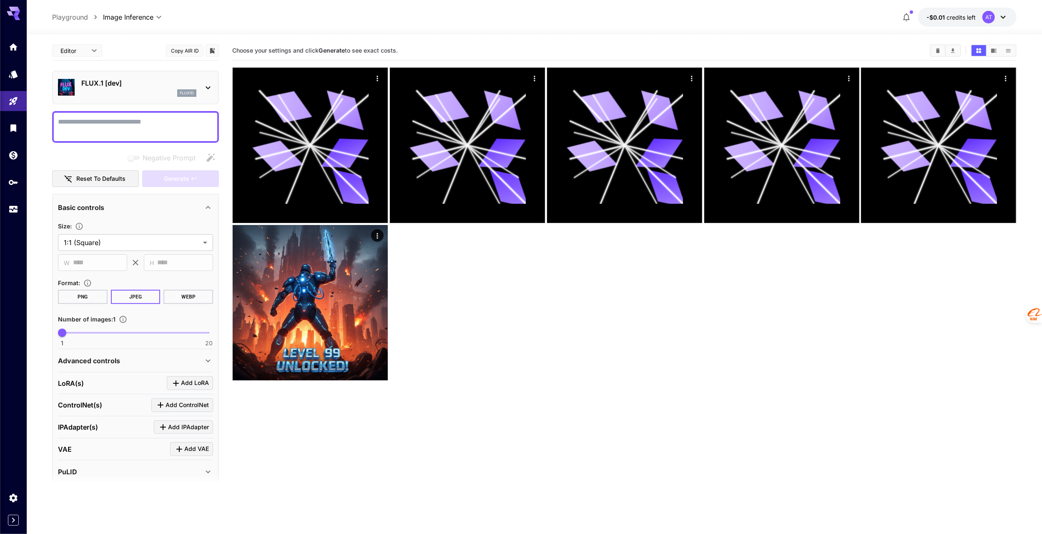
click at [199, 177] on div "Generate" at bounding box center [180, 178] width 77 height 17
click at [207, 86] on icon at bounding box center [208, 88] width 10 height 10
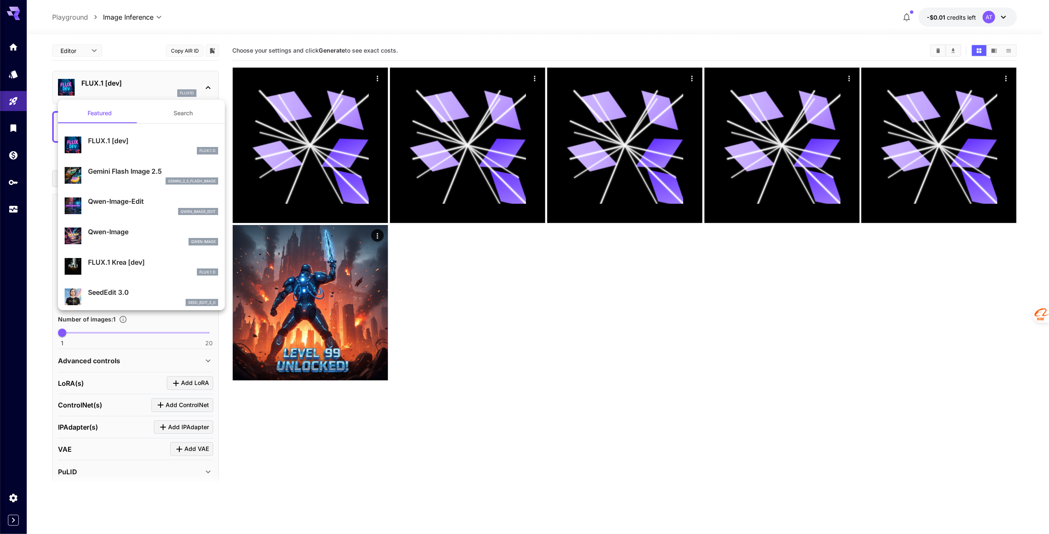
click at [184, 113] on button "Search" at bounding box center [182, 113] width 83 height 20
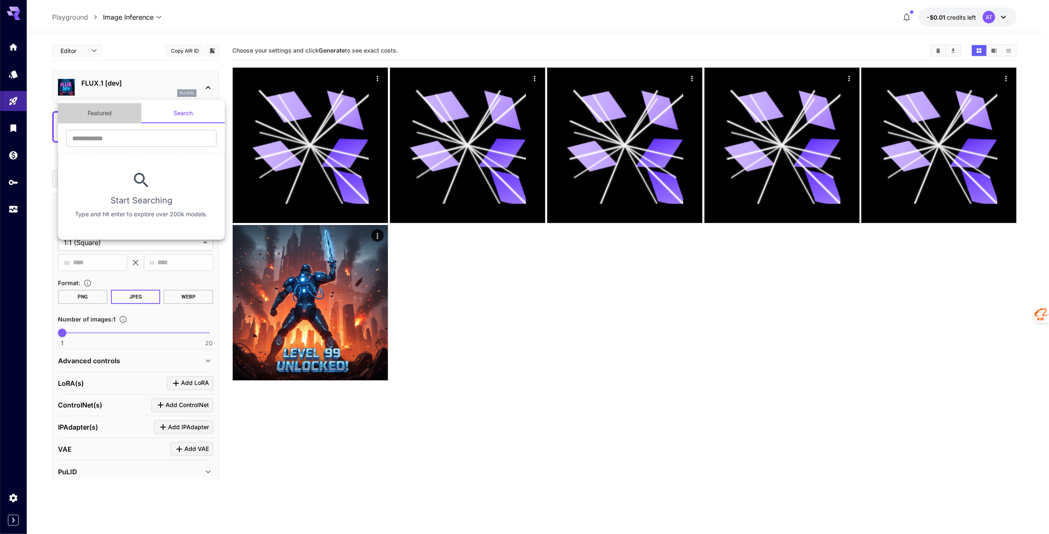
click at [110, 114] on button "Featured" at bounding box center [99, 113] width 83 height 20
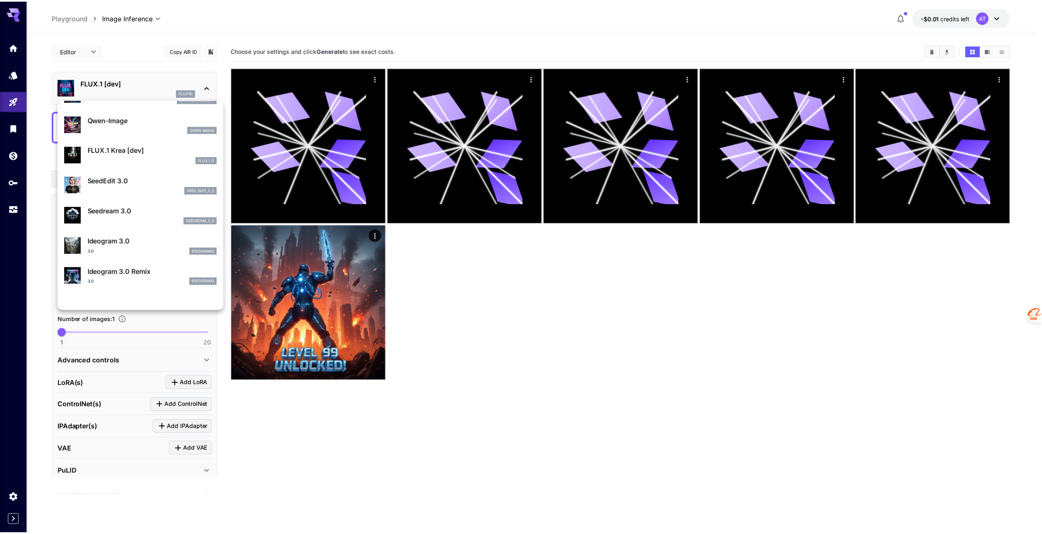
scroll to position [126, 0]
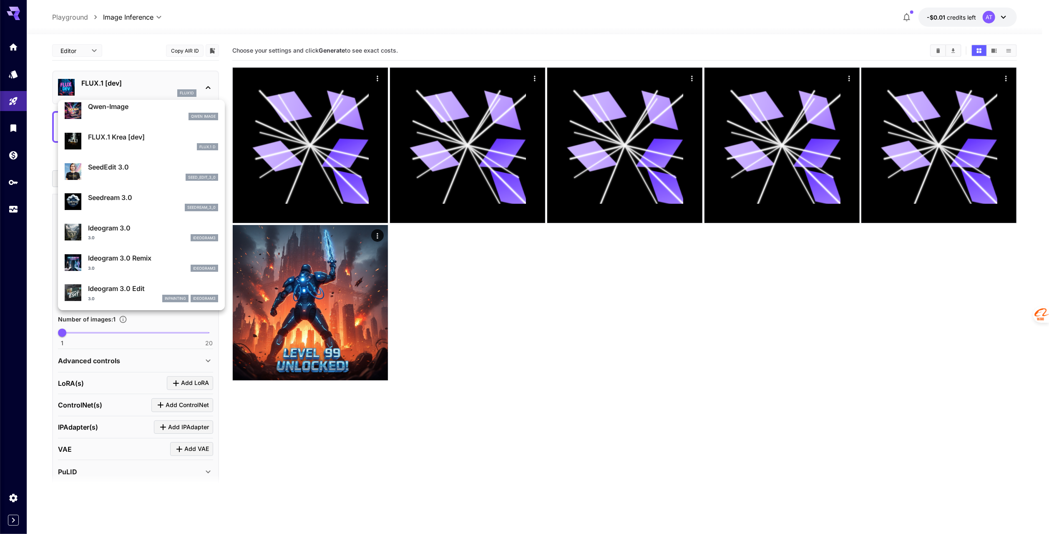
click at [586, 297] on div at bounding box center [524, 267] width 1049 height 534
